Goal: Download file/media

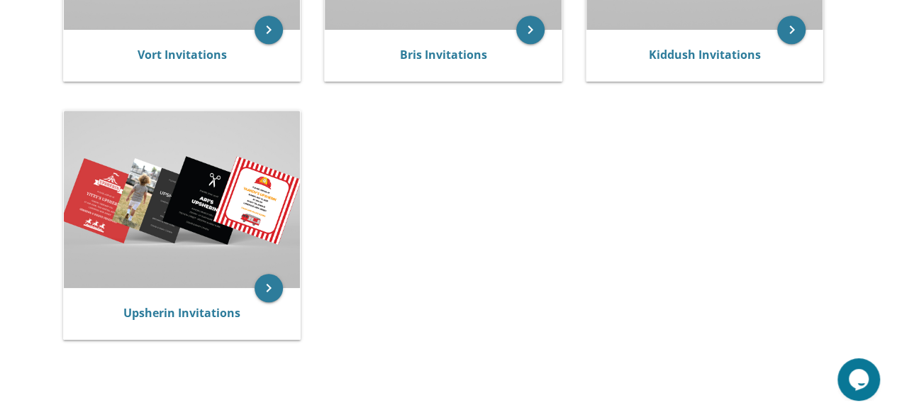
scroll to position [466, 0]
click at [221, 256] on img at bounding box center [182, 198] width 237 height 177
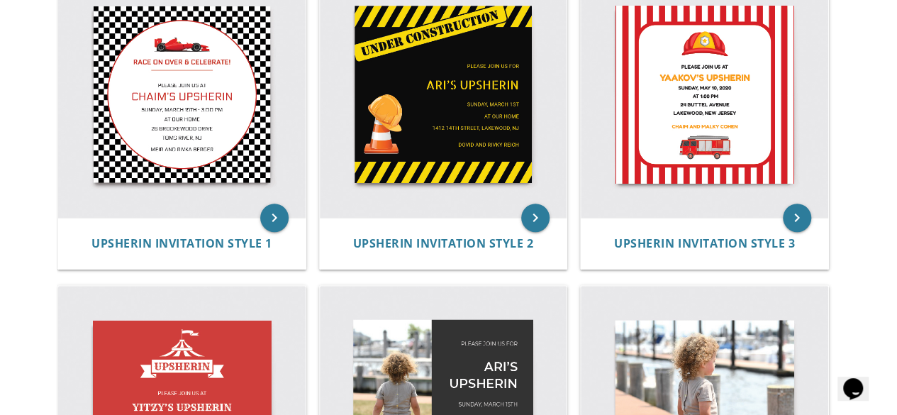
scroll to position [334, 0]
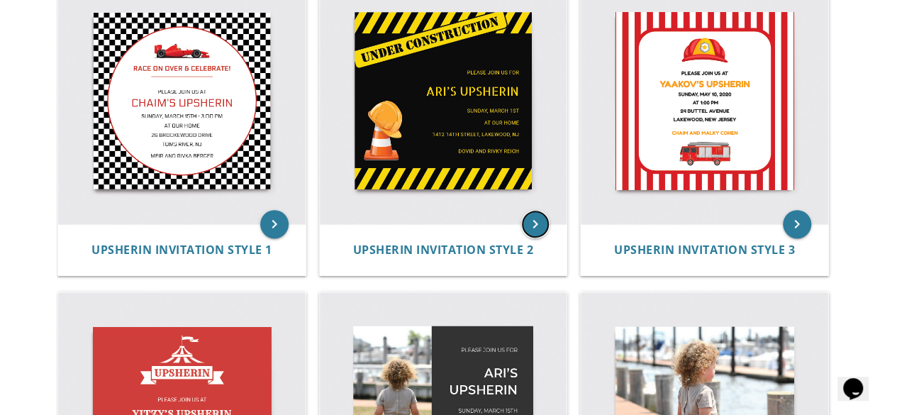
click at [531, 233] on icon "keyboard_arrow_right" at bounding box center [535, 224] width 28 height 28
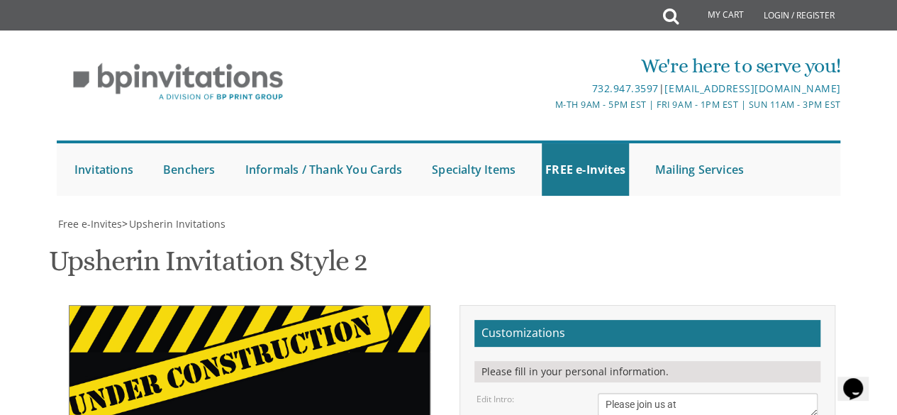
scroll to position [450, 0]
